Goal: Task Accomplishment & Management: Use online tool/utility

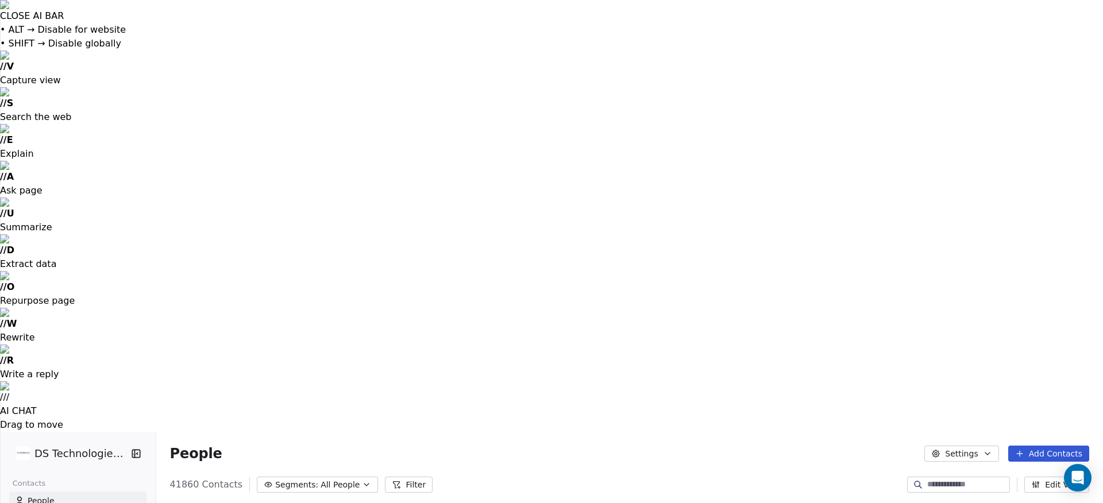
scroll to position [443, 948]
click at [321, 479] on span "All People" at bounding box center [339, 485] width 39 height 12
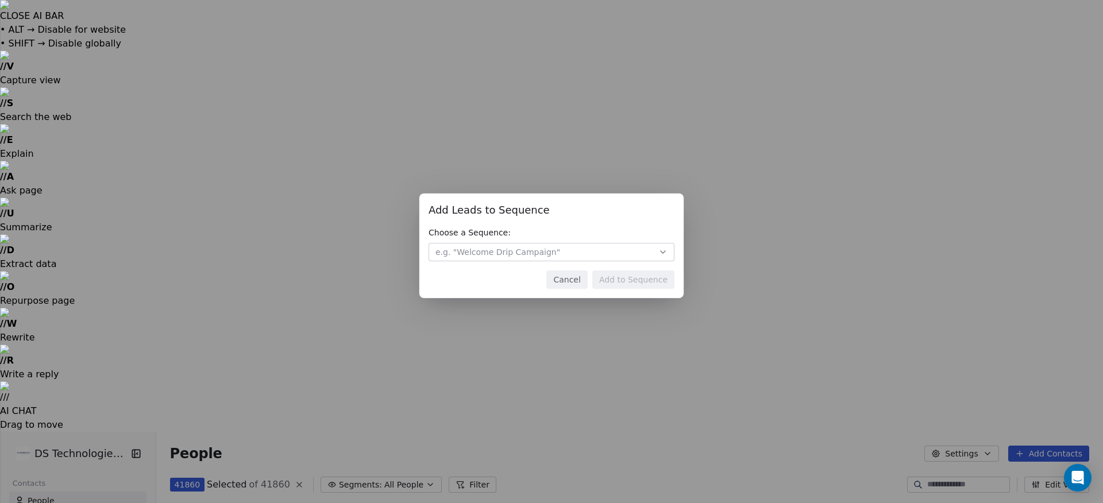
click at [581, 252] on button "e.g. "Welcome Drip Campaign"" at bounding box center [551, 252] width 246 height 18
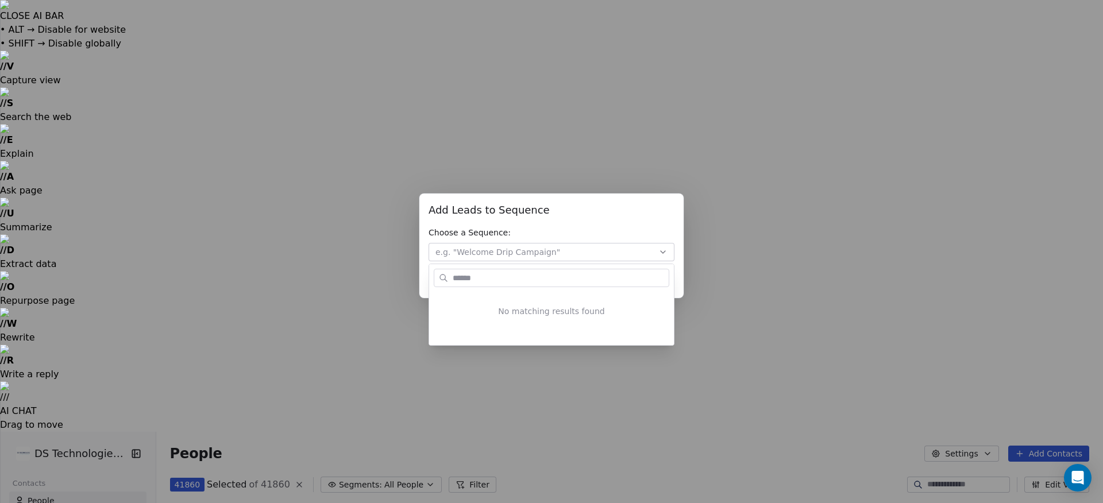
click at [561, 38] on div "Add Leads to Sequence Add Leads to Sequence Choose a Sequence: e.g. "Welcome Dr…" at bounding box center [551, 251] width 1103 height 503
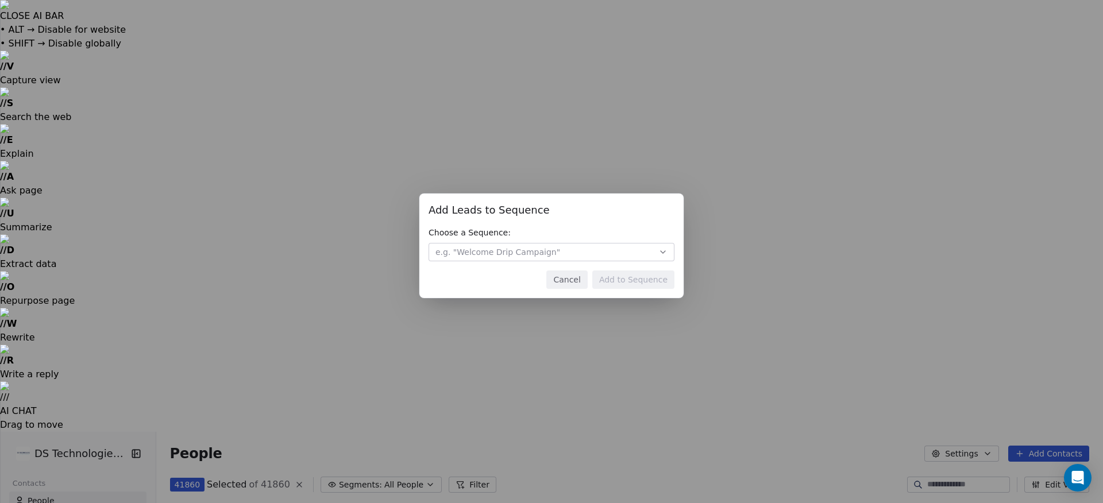
click at [565, 279] on button "Cancel" at bounding box center [566, 280] width 41 height 18
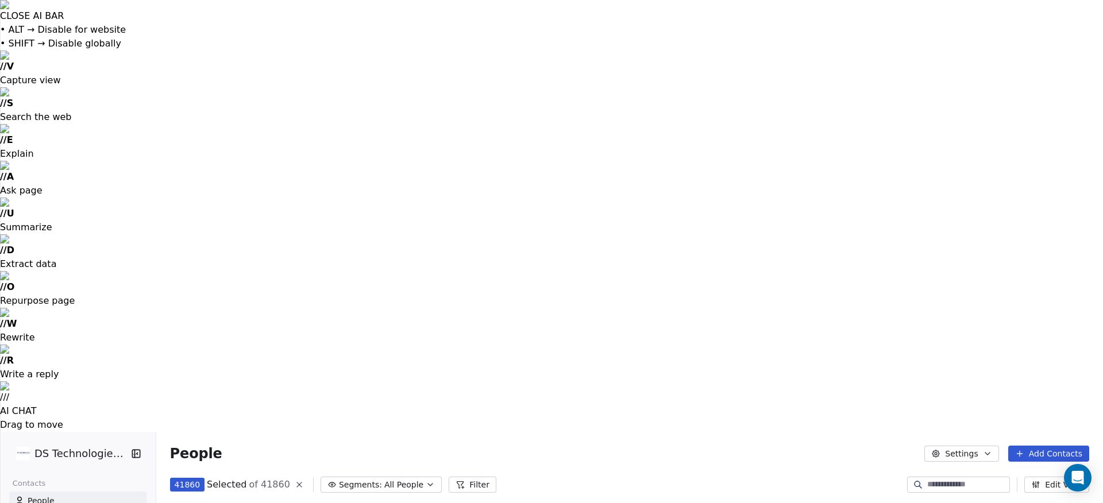
click at [426, 480] on icon "button" at bounding box center [430, 484] width 9 height 9
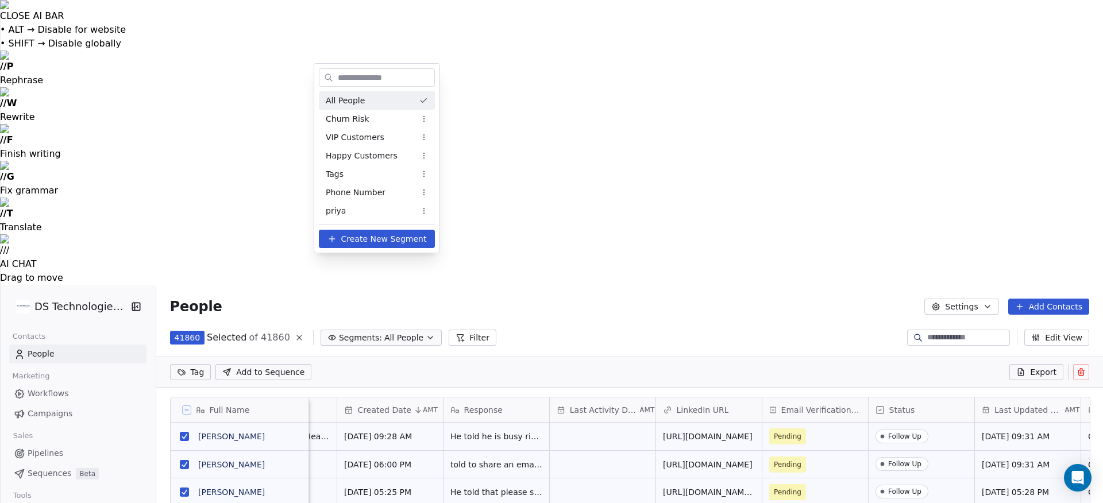
click at [589, 49] on html "CLOSE AI BAR • ALT → Disable for website • SHIFT → Disable globally // P Rephra…" at bounding box center [551, 446] width 1103 height 892
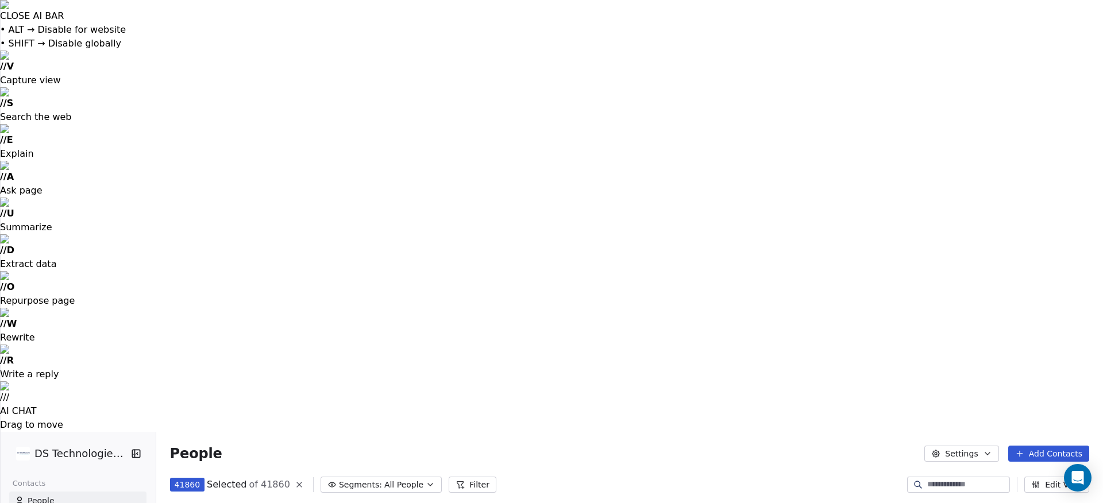
drag, startPoint x: 39, startPoint y: 107, endPoint x: 52, endPoint y: 125, distance: 21.8
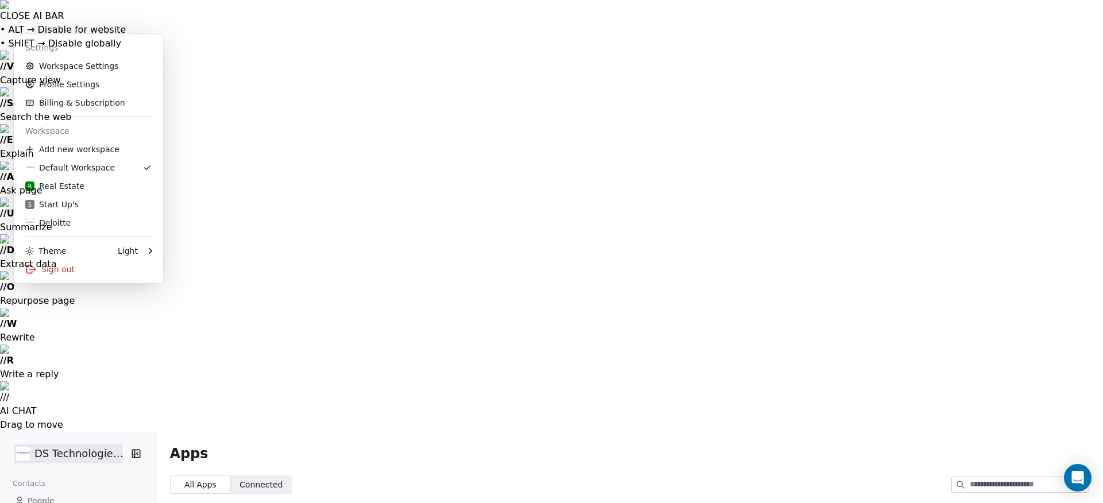
click at [78, 66] on link "Workspace Settings" at bounding box center [88, 66] width 140 height 18
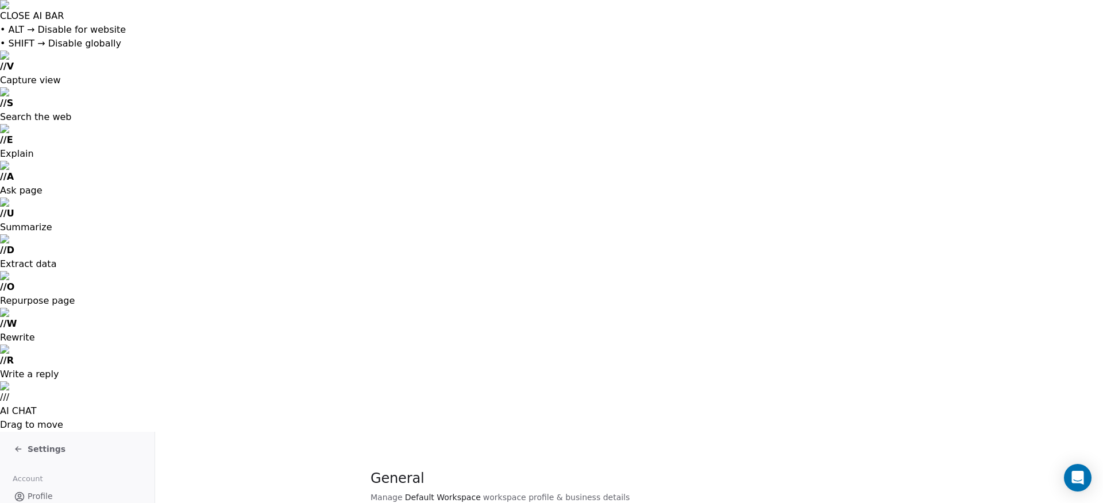
drag, startPoint x: 55, startPoint y: 186, endPoint x: 80, endPoint y: 219, distance: 42.2
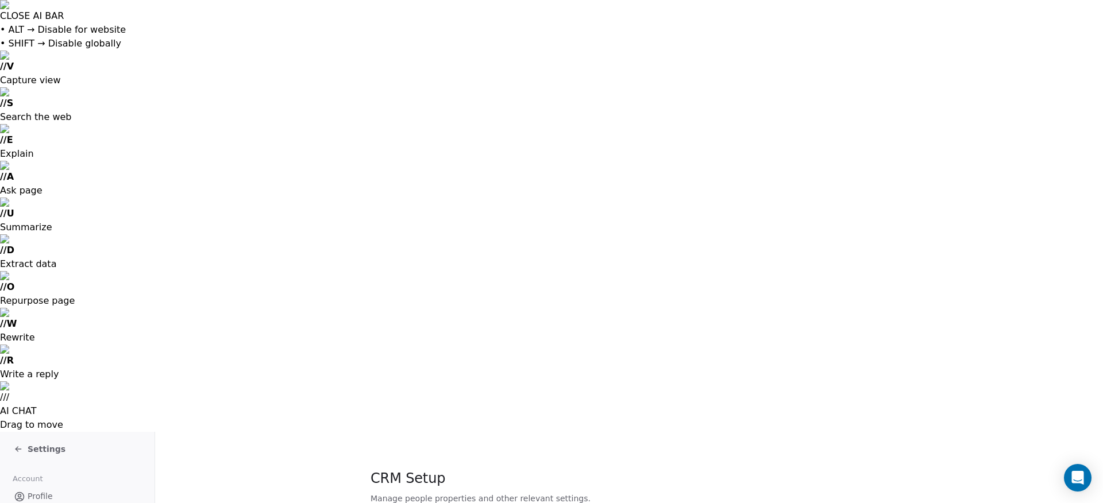
click at [42, 490] on span "Profile" at bounding box center [40, 496] width 25 height 12
click at [45, 443] on span "Settings" at bounding box center [47, 448] width 38 height 11
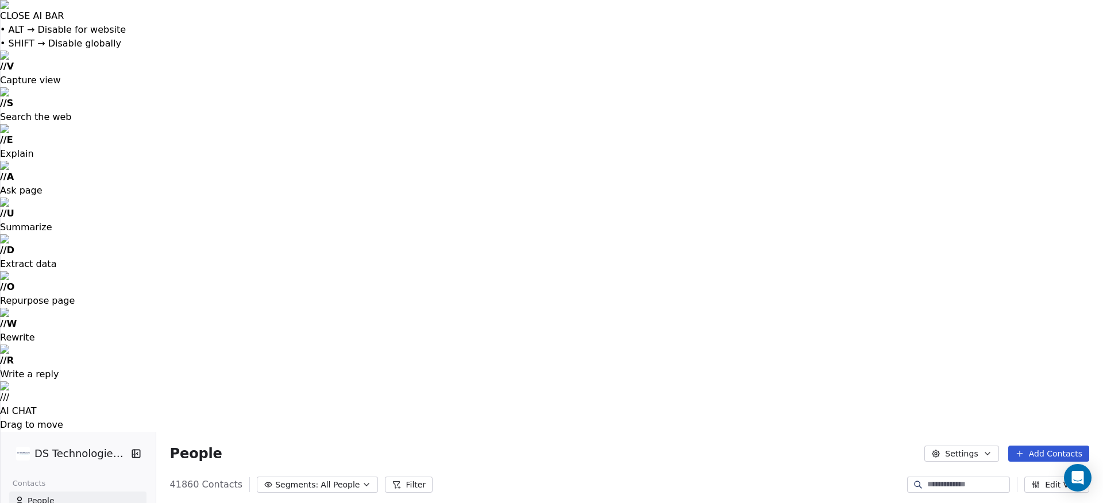
scroll to position [443, 948]
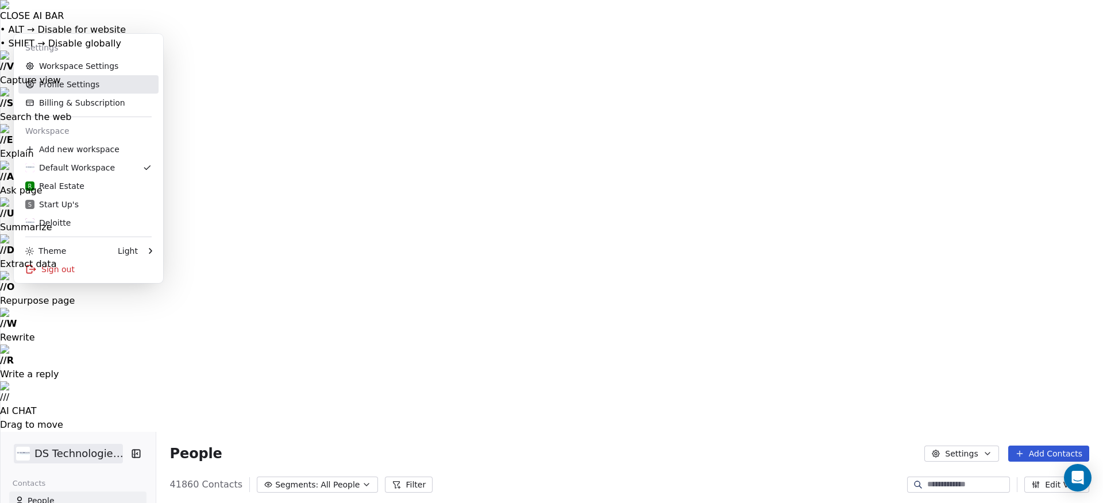
click at [69, 82] on link "Profile Settings" at bounding box center [88, 84] width 140 height 18
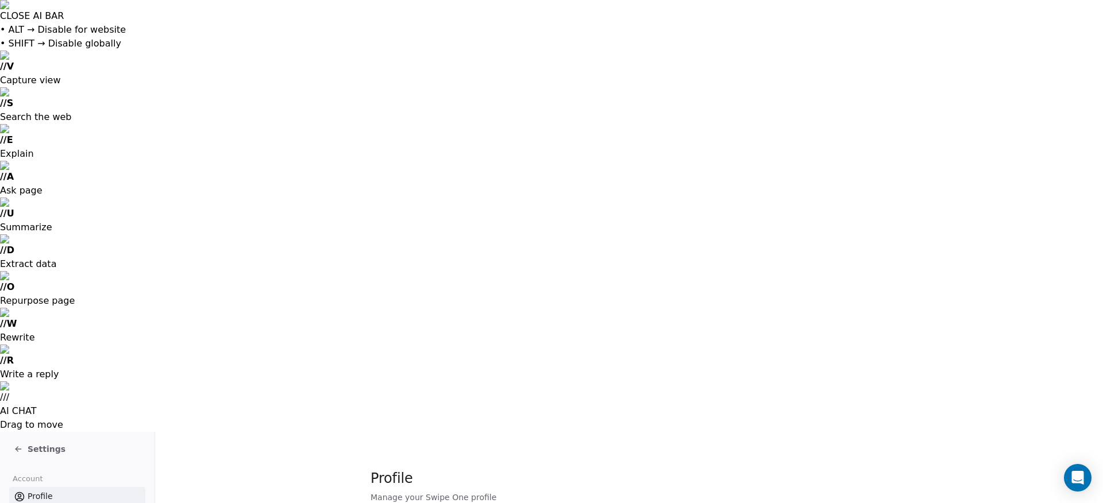
click at [41, 443] on span "Settings" at bounding box center [47, 448] width 38 height 11
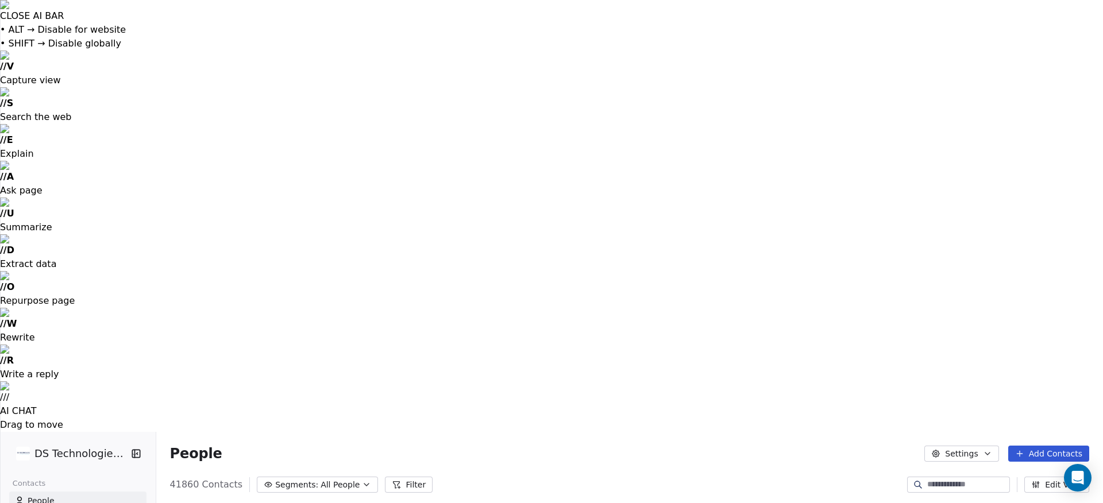
scroll to position [443, 948]
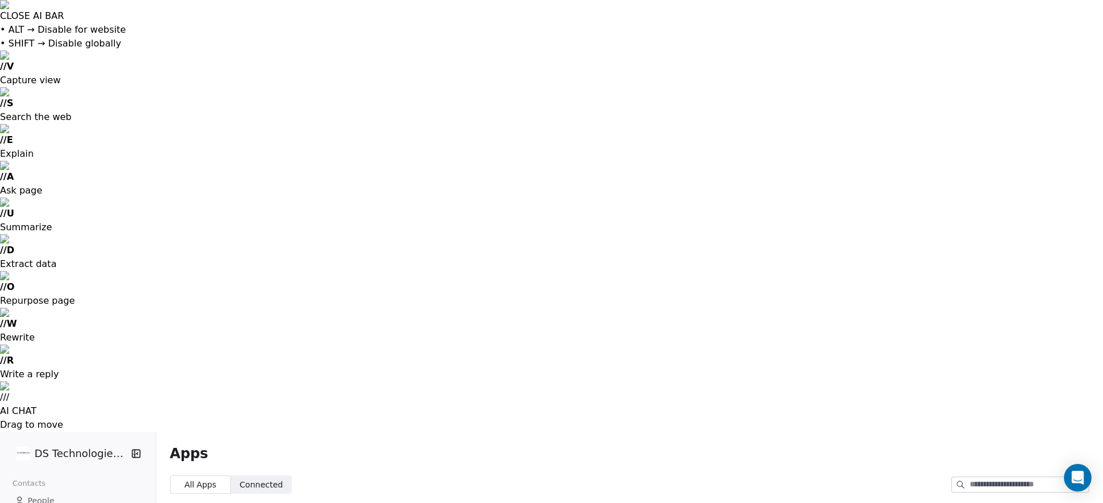
click at [251, 476] on span "Connected Connected" at bounding box center [261, 485] width 61 height 18
click at [202, 479] on span "All Apps" at bounding box center [200, 485] width 32 height 12
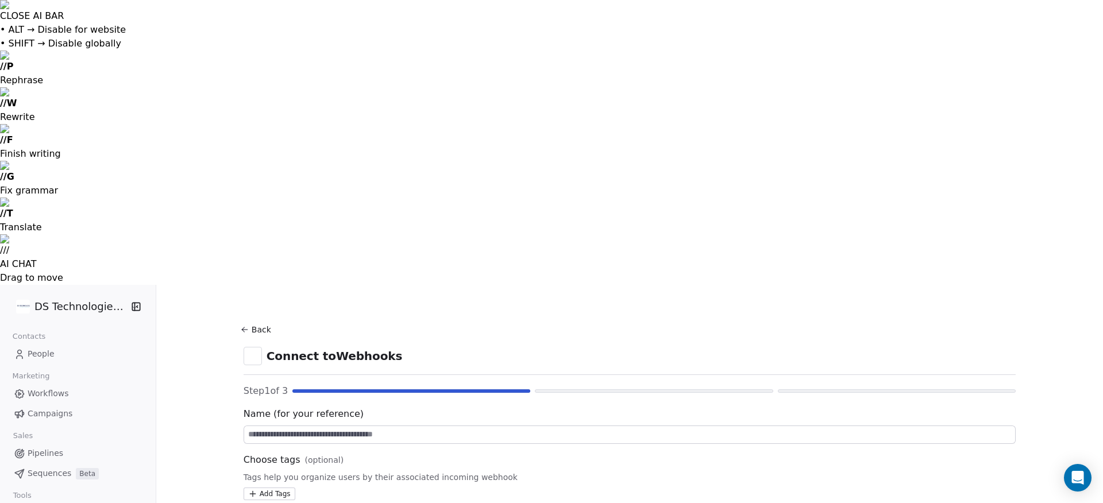
drag, startPoint x: 367, startPoint y: 149, endPoint x: 624, endPoint y: 183, distance: 259.0
click at [368, 426] on input at bounding box center [629, 434] width 771 height 17
type input "********"
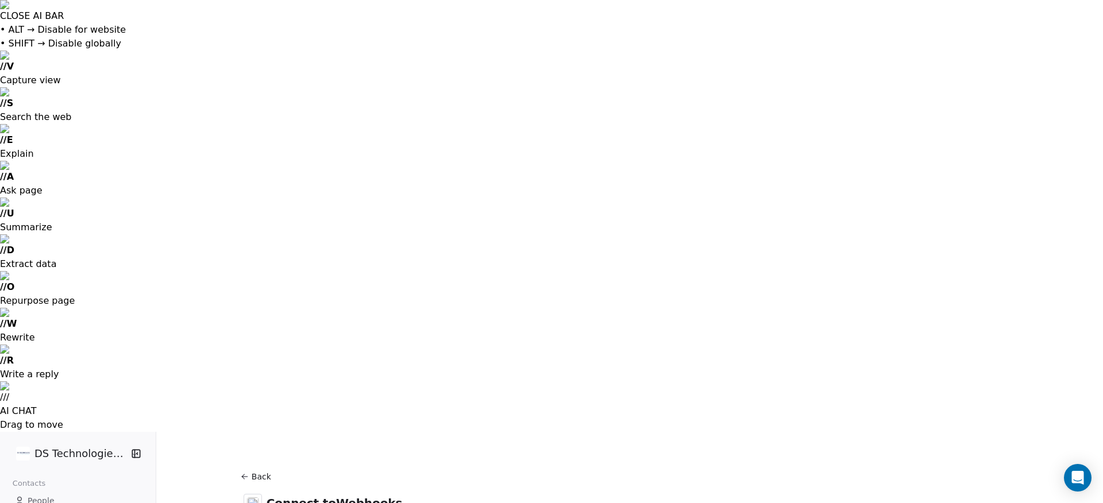
click at [34, 495] on span "People" at bounding box center [41, 501] width 27 height 12
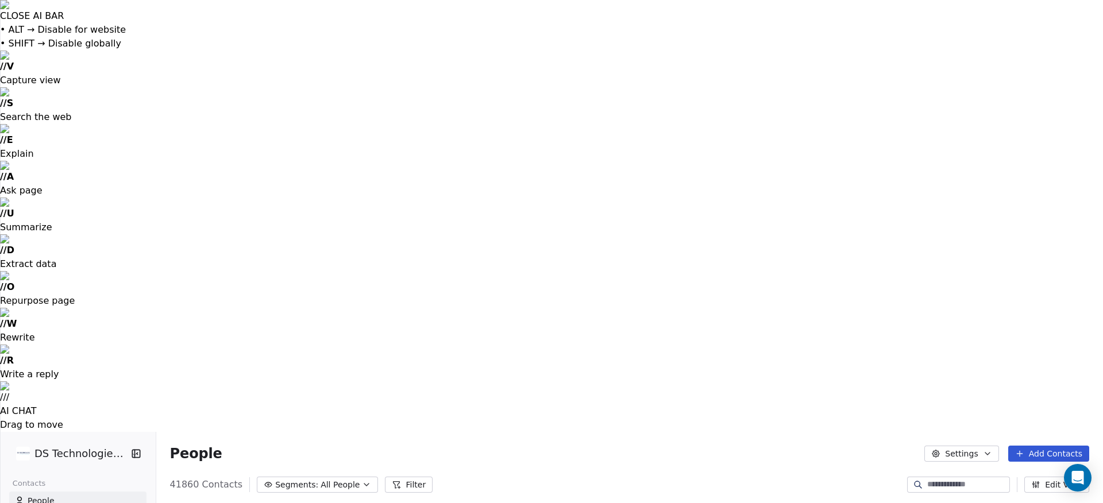
scroll to position [443, 948]
